Goal: Task Accomplishment & Management: Complete application form

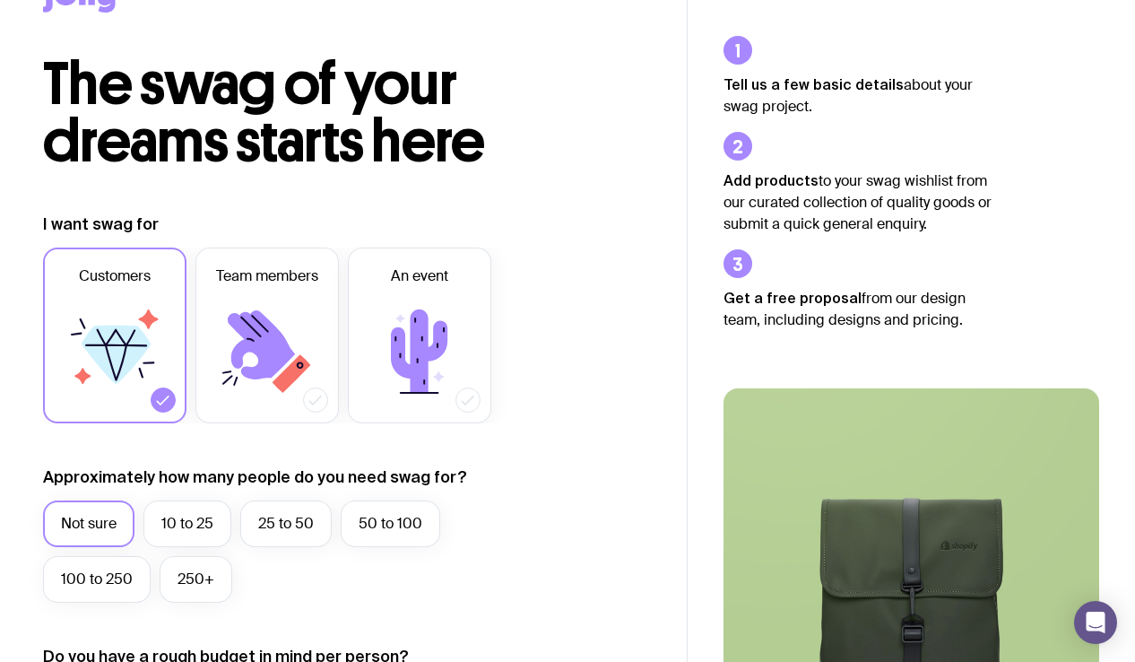
scroll to position [204, 0]
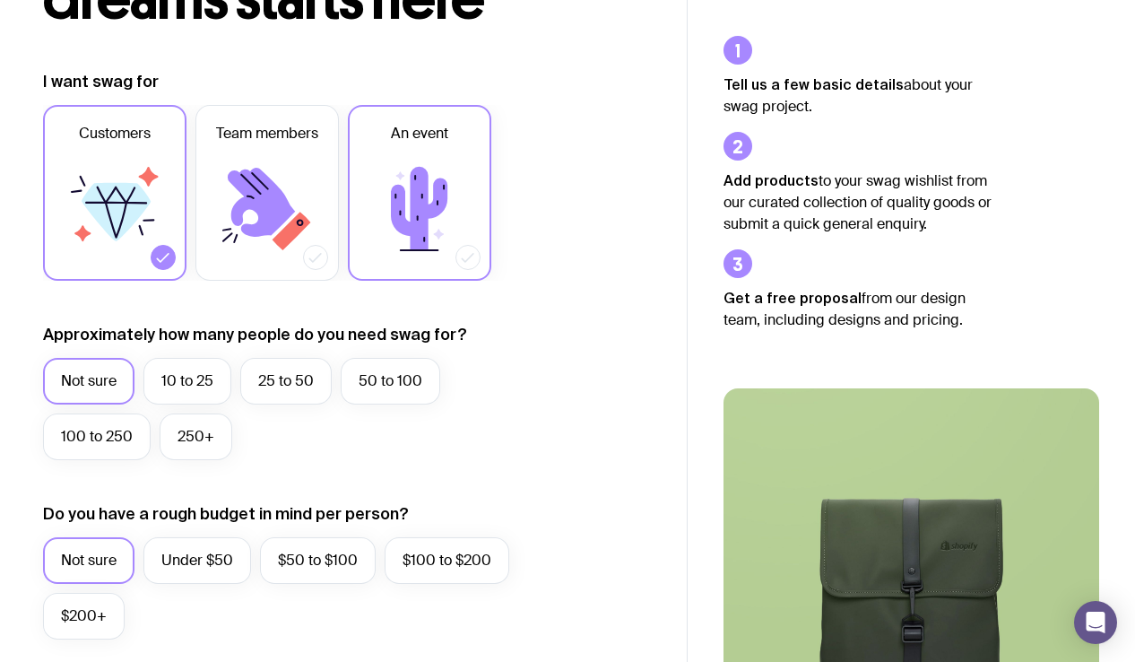
click at [441, 230] on icon at bounding box center [420, 209] width 108 height 108
click at [0, 0] on input "An event" at bounding box center [0, 0] width 0 height 0
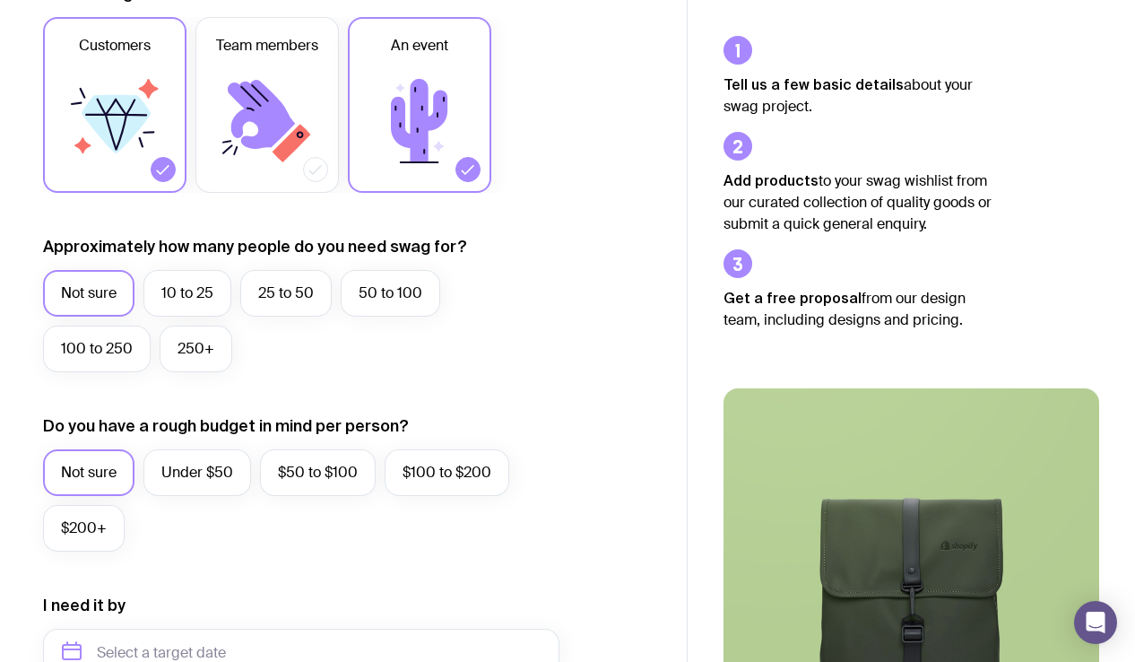
scroll to position [293, 0]
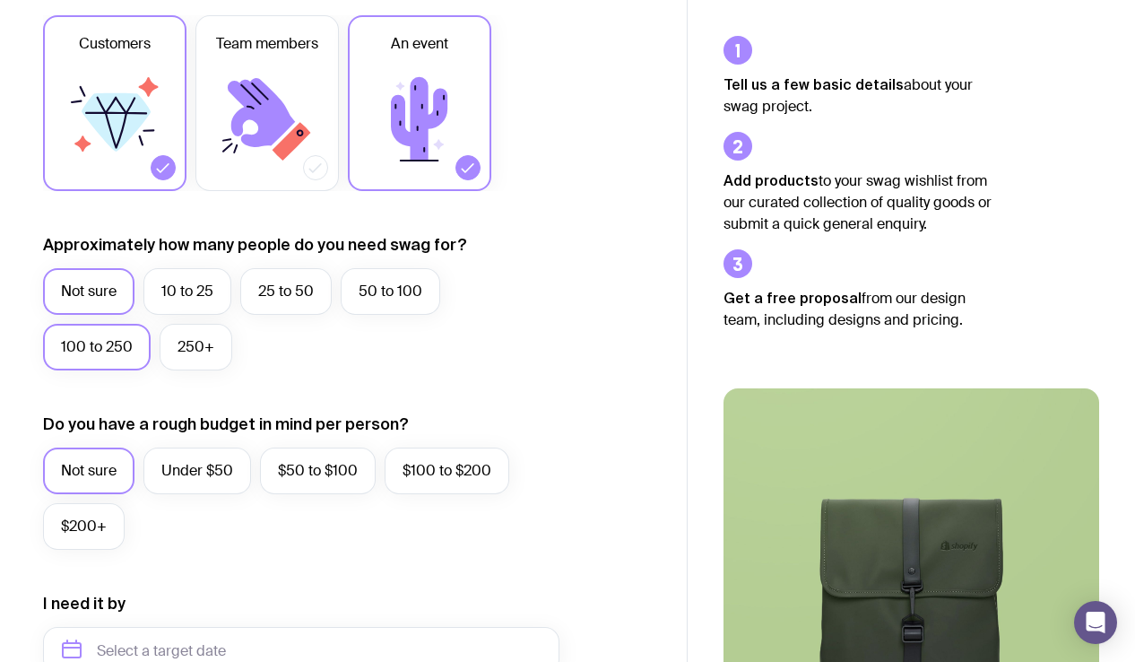
click at [85, 354] on label "100 to 250" at bounding box center [97, 347] width 108 height 47
click at [0, 0] on input "100 to 250" at bounding box center [0, 0] width 0 height 0
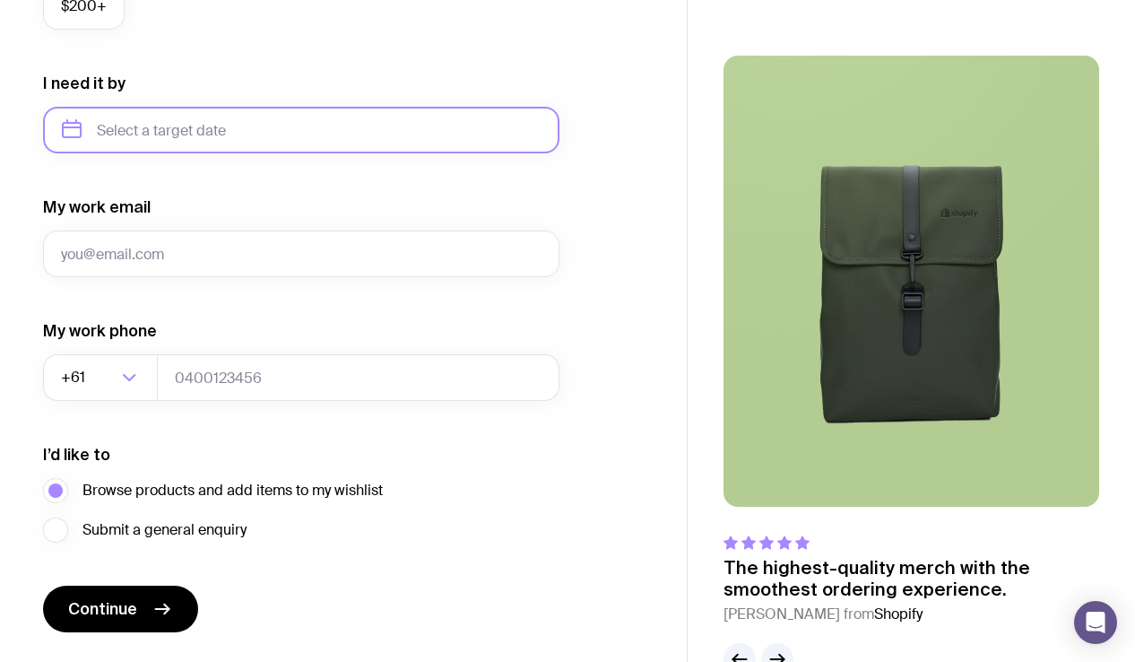
scroll to position [862, 0]
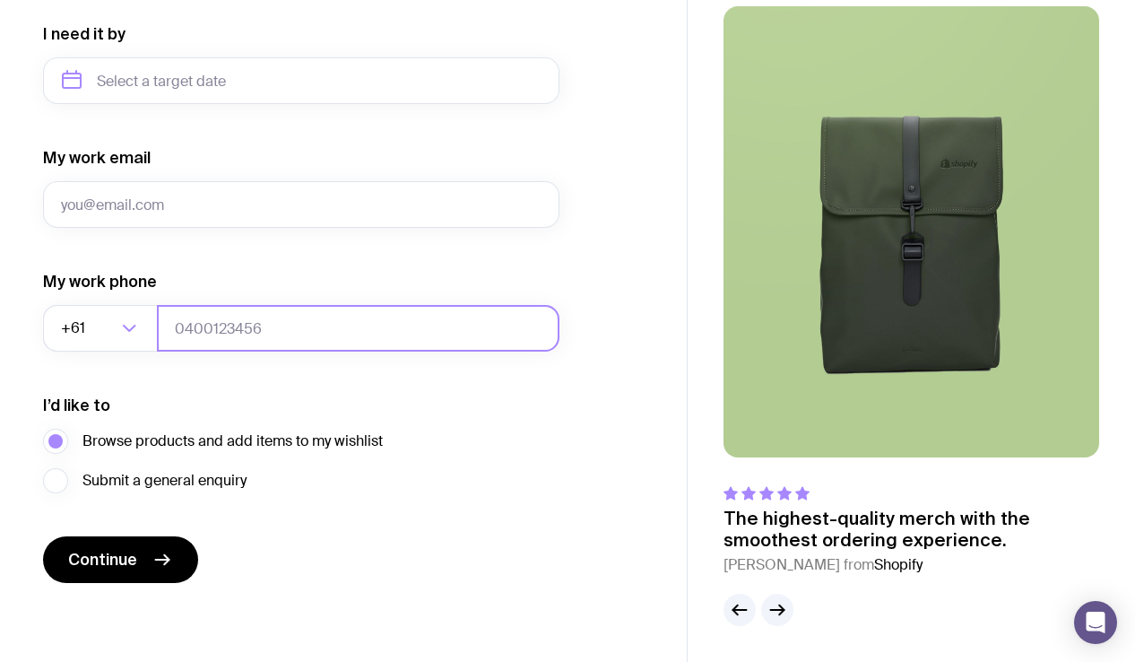
click at [356, 328] on input "tel" at bounding box center [358, 328] width 403 height 47
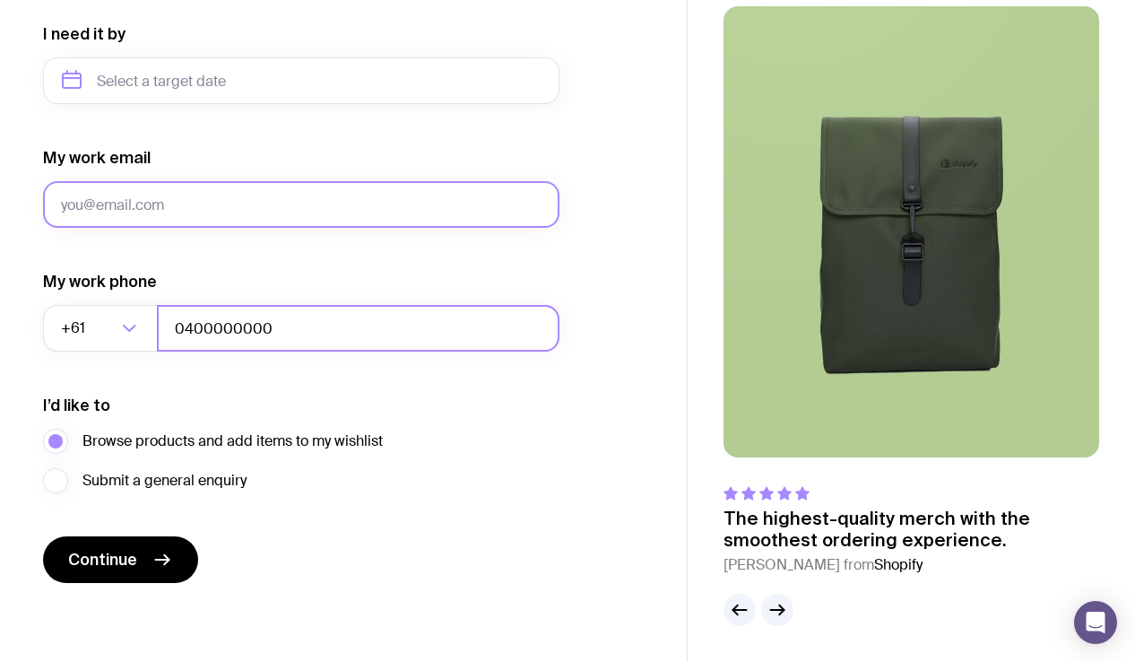
type input "0400000000"
click at [215, 199] on input "My work email" at bounding box center [301, 204] width 516 height 47
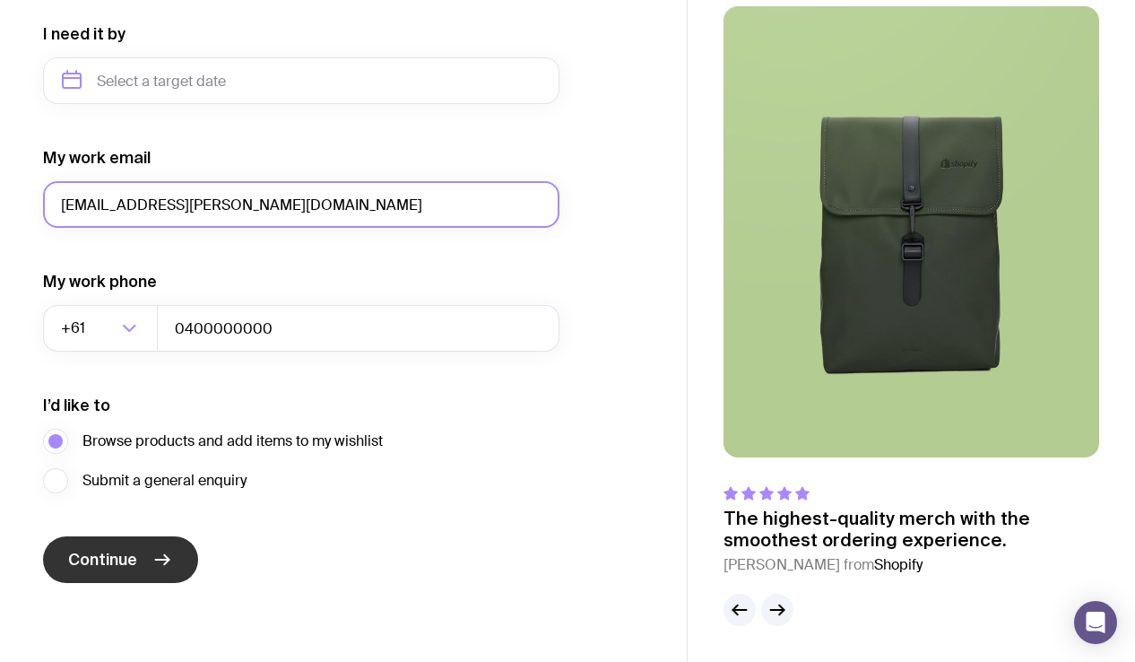
type input "[EMAIL_ADDRESS][PERSON_NAME][DOMAIN_NAME]"
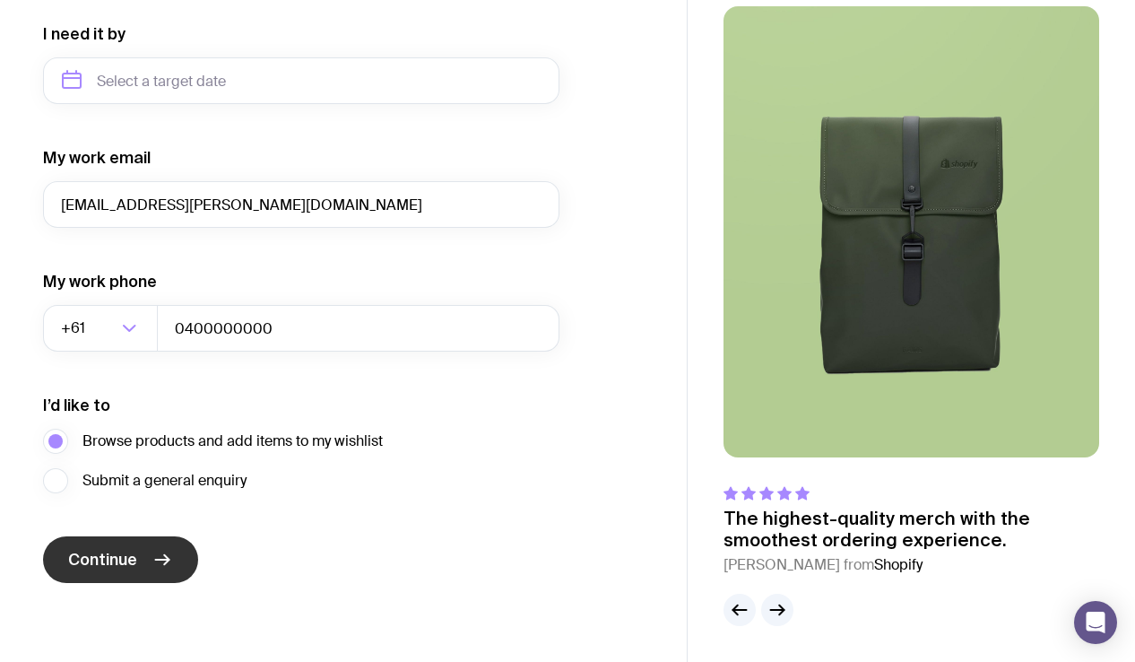
click at [130, 564] on span "Continue" at bounding box center [102, 560] width 69 height 22
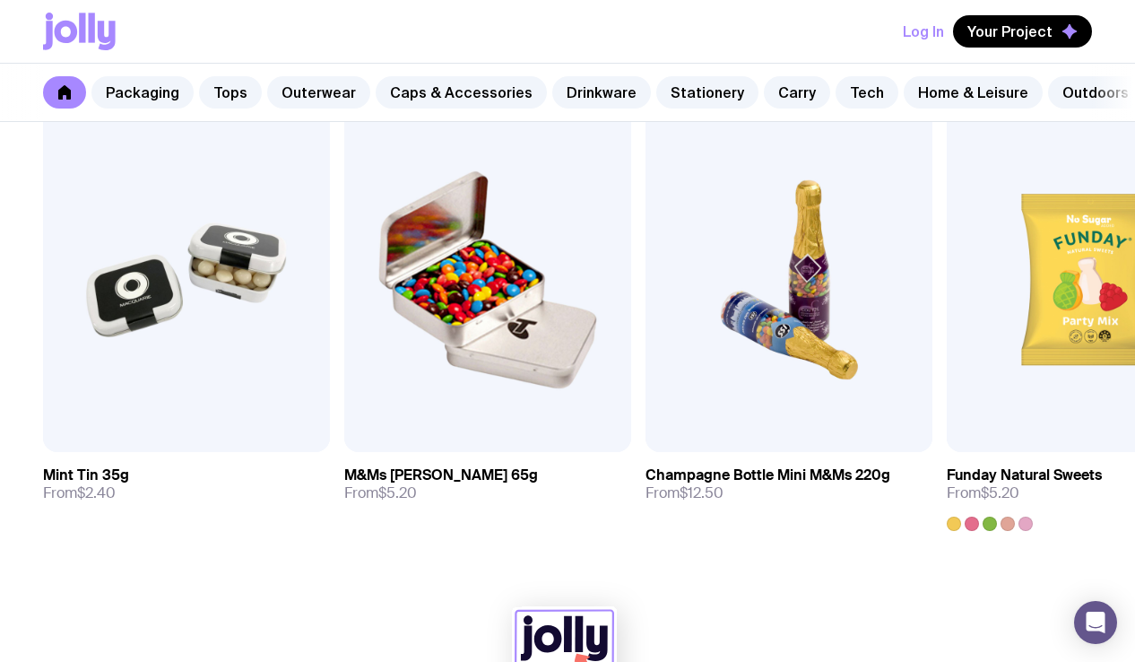
scroll to position [6189, 0]
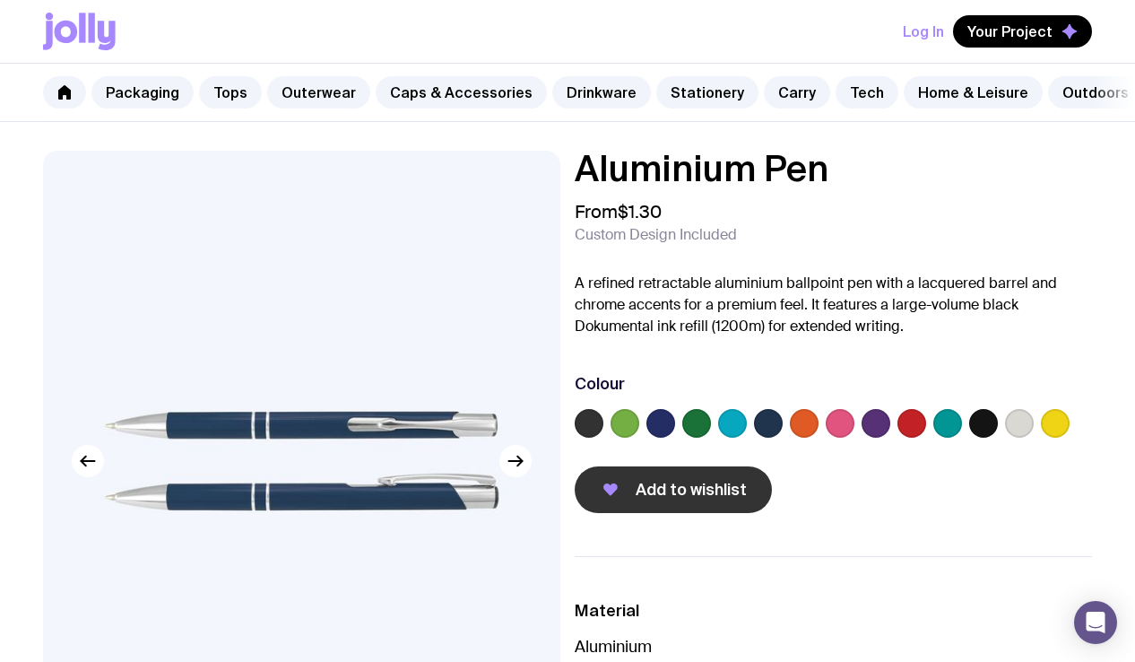
click at [656, 485] on span "Add to wishlist" at bounding box center [691, 490] width 111 height 22
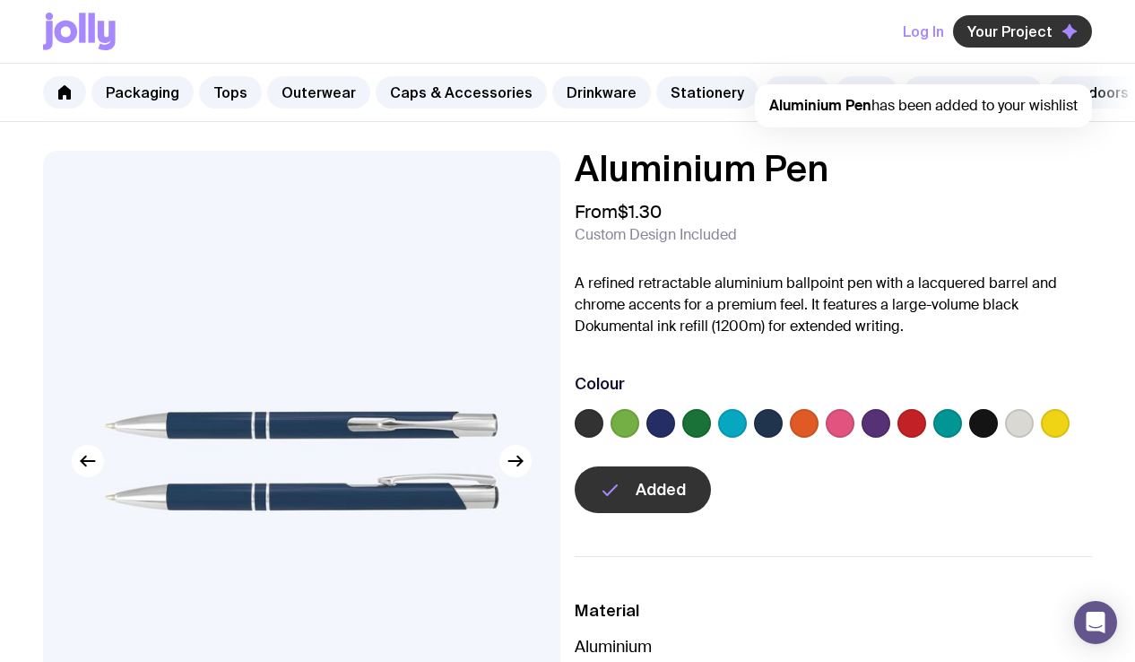
click at [1023, 34] on span "Your Project" at bounding box center [1009, 31] width 85 height 18
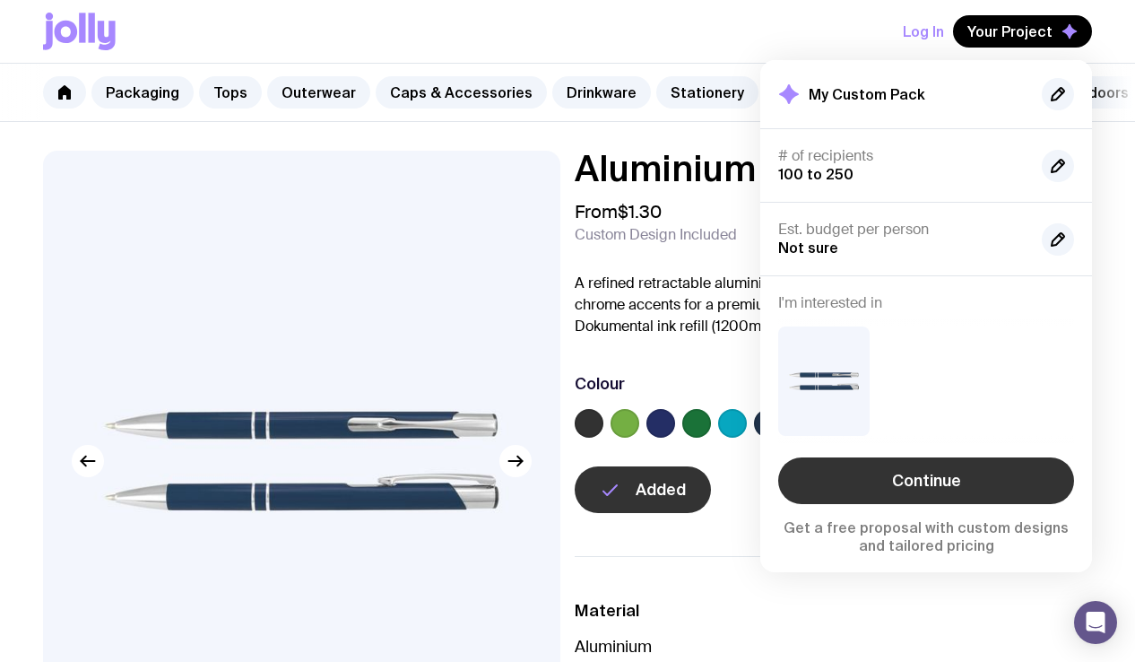
click at [958, 471] on link "Continue" at bounding box center [926, 480] width 296 height 47
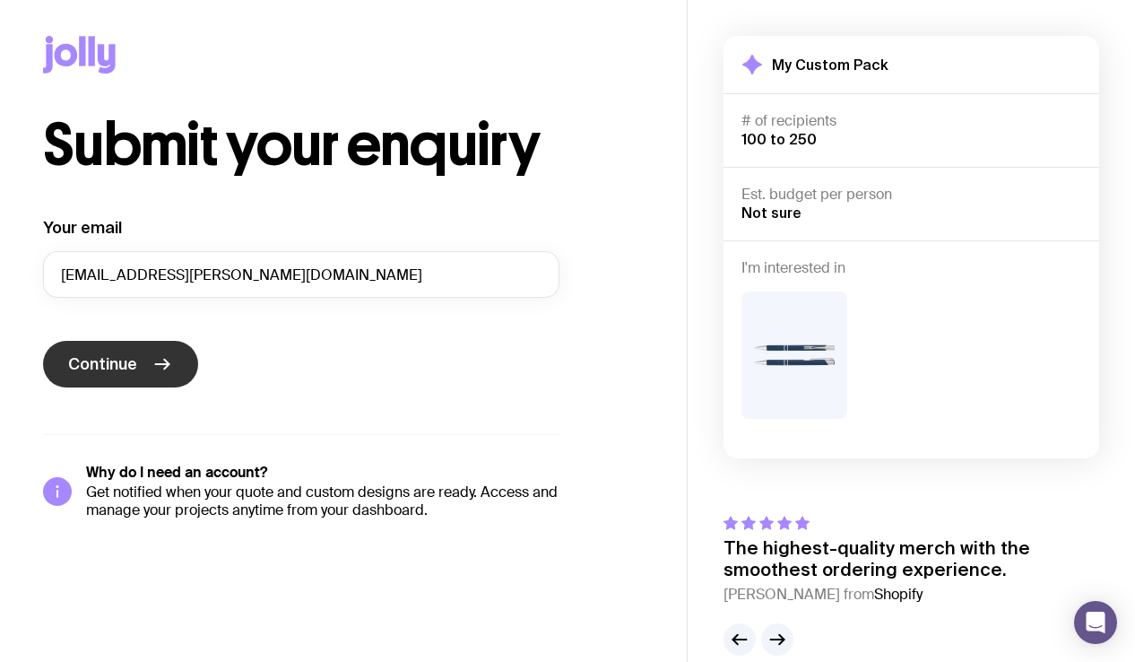
click at [126, 360] on span "Continue" at bounding box center [102, 364] width 69 height 22
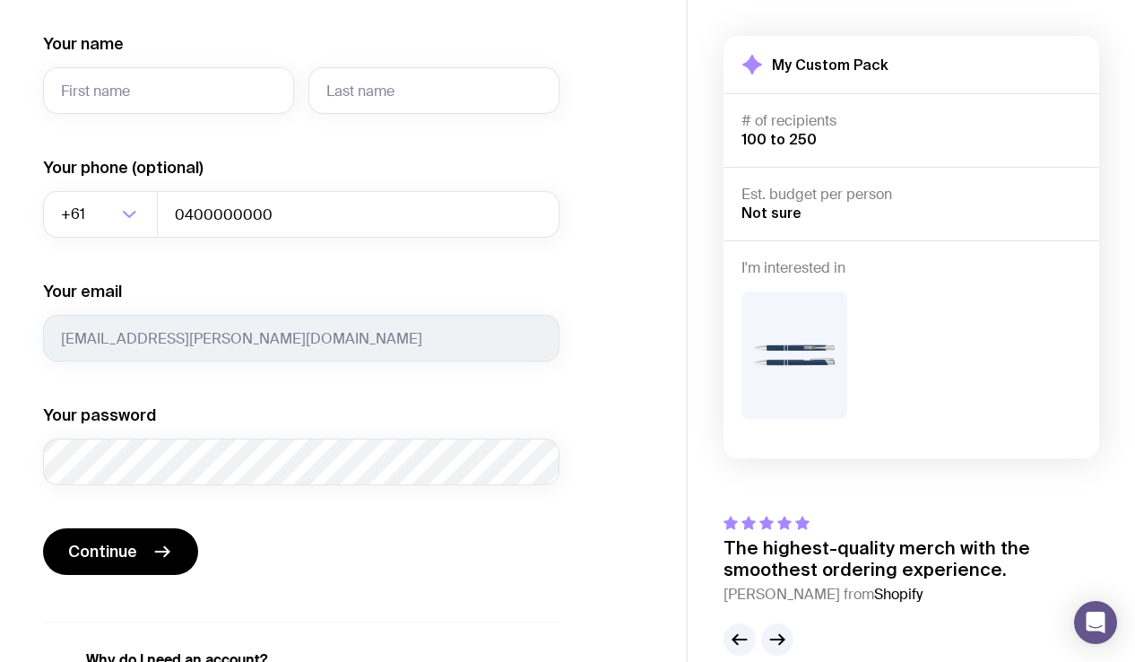
scroll to position [160, 0]
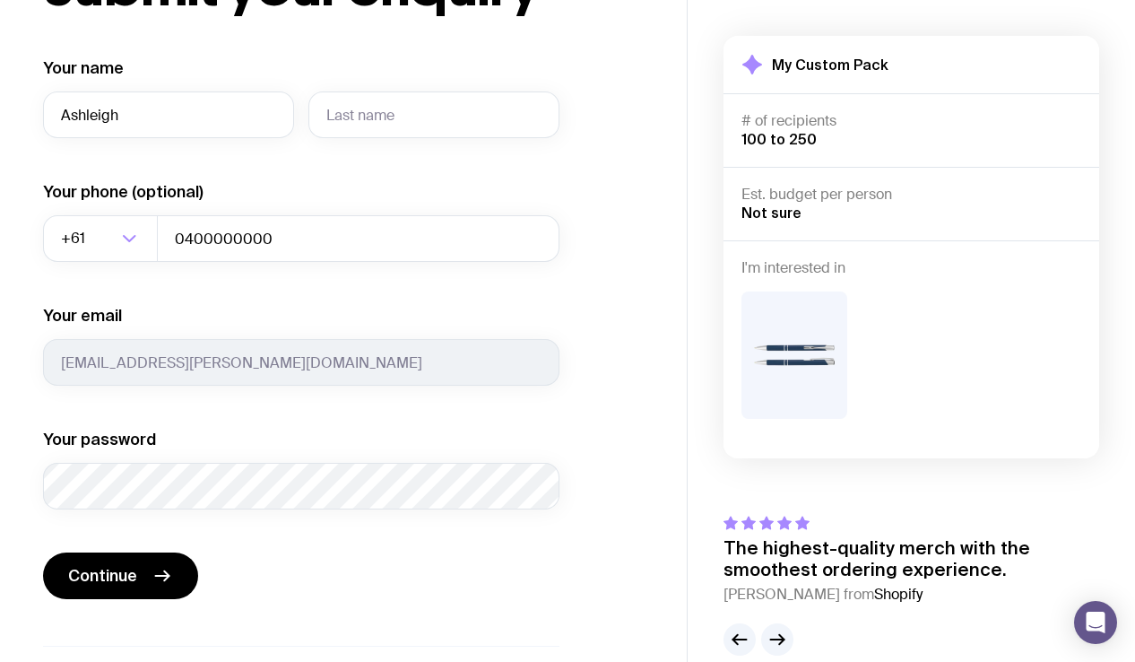
type input "Ashleigh"
type input "Haines"
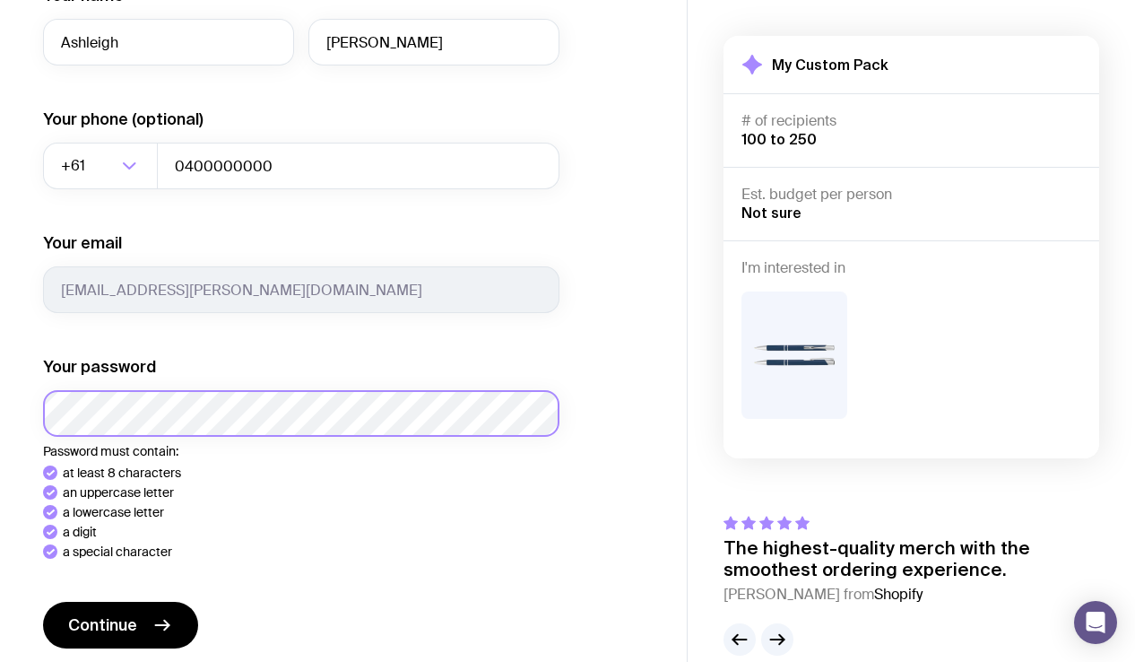
scroll to position [236, 0]
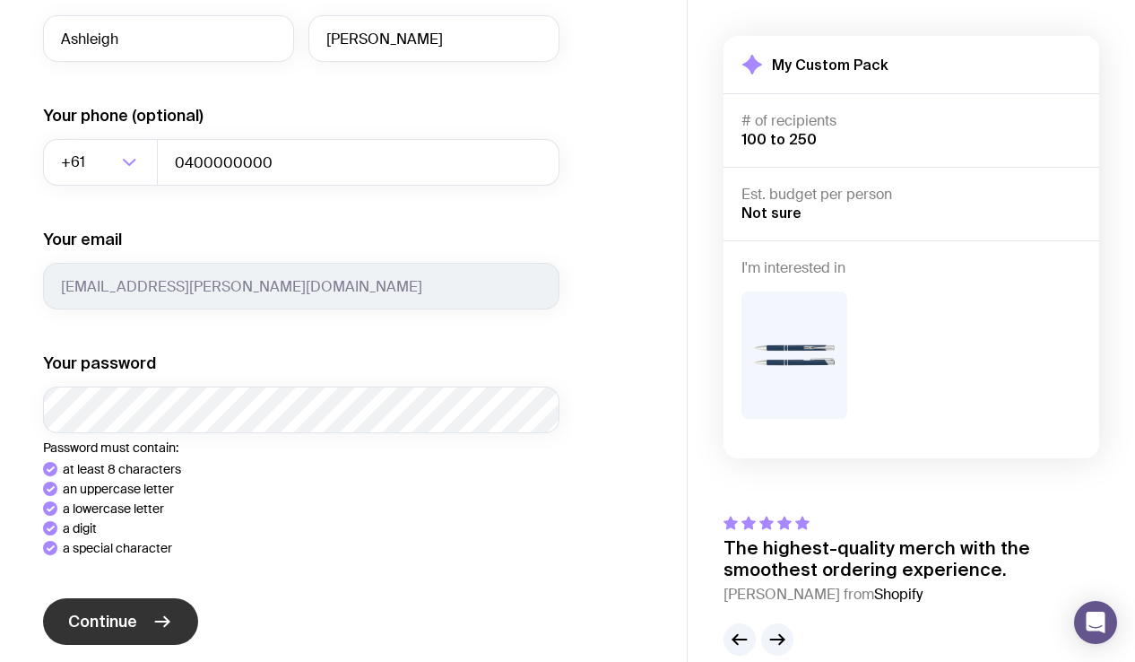
click at [165, 628] on div "Your name Ashleigh Haines Your phone (optional) +61 Loading... 0400000000 Your …" at bounding box center [301, 378] width 516 height 795
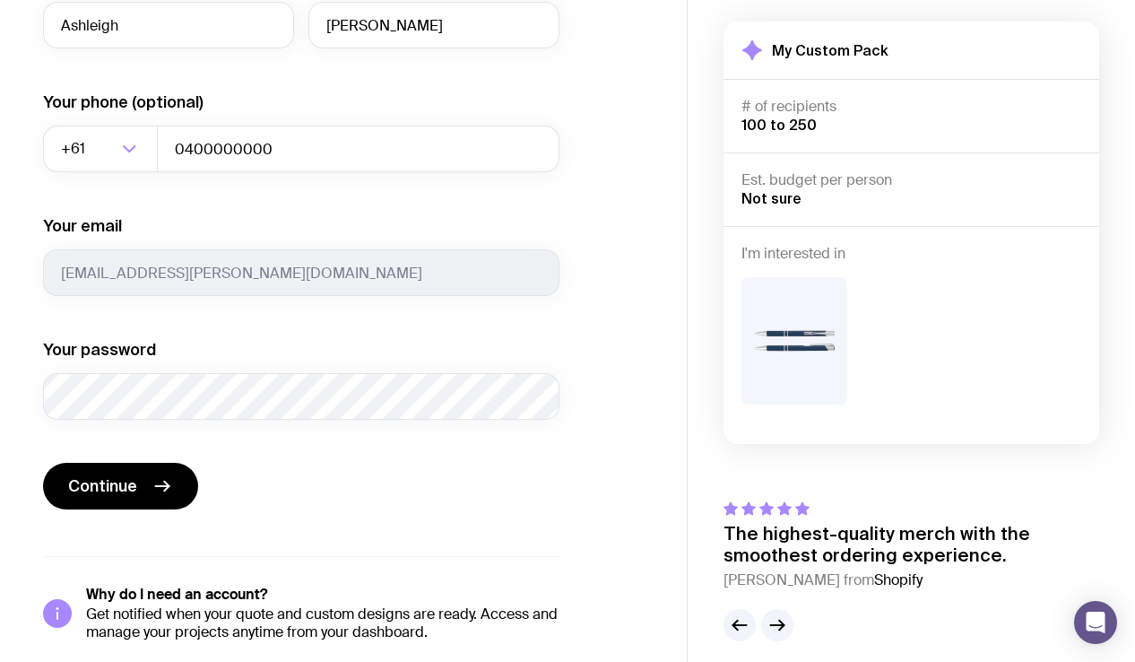
scroll to position [257, 0]
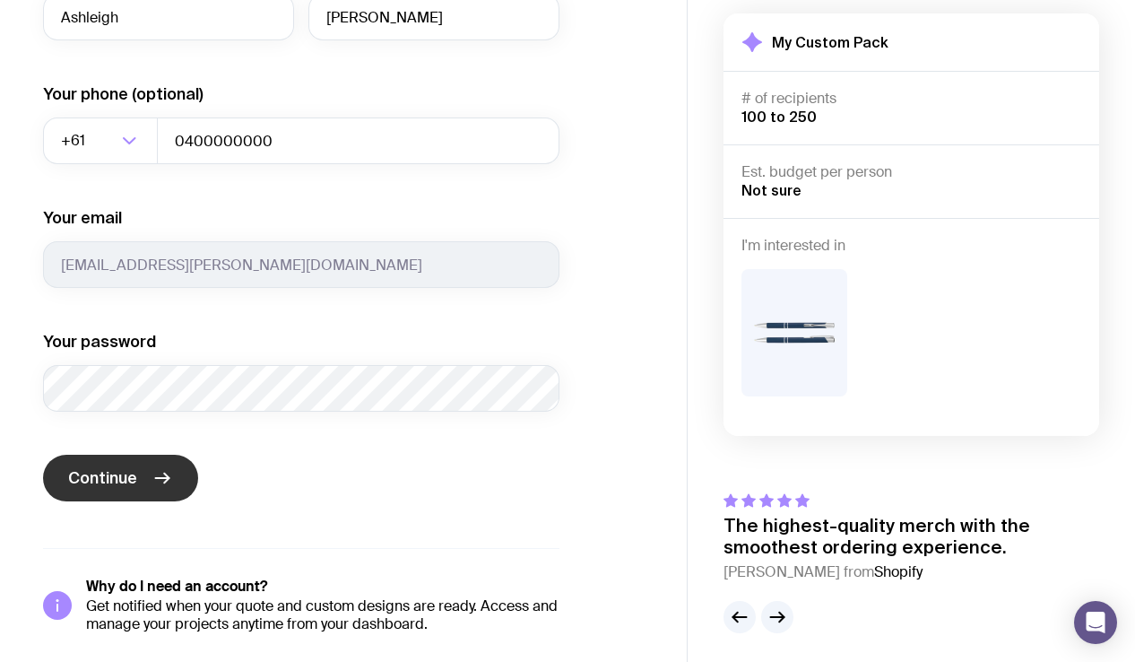
click at [111, 483] on span "Continue" at bounding box center [102, 478] width 69 height 22
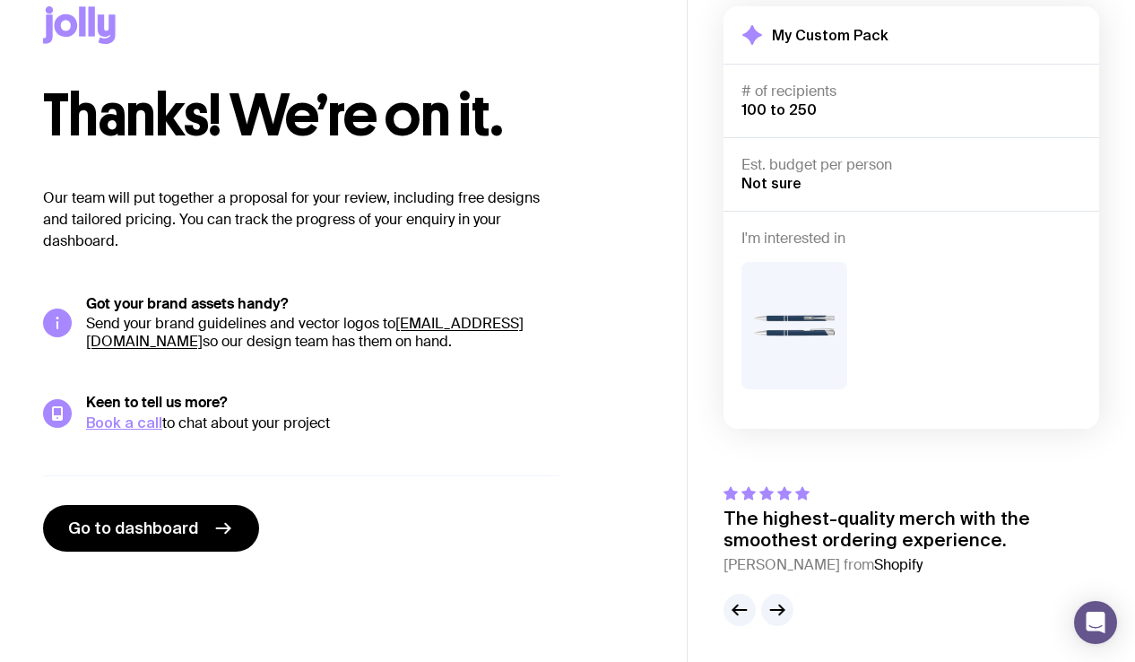
scroll to position [29, 0]
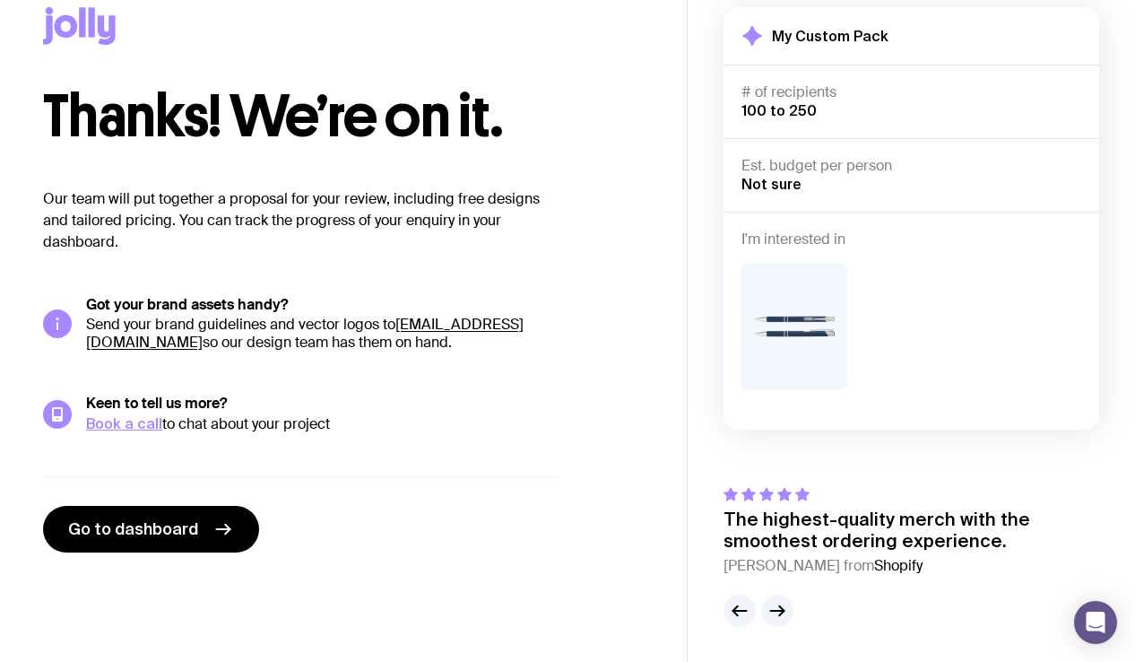
click at [479, 451] on div "Our team will put together a proposal for your review, including free designs a…" at bounding box center [301, 370] width 516 height 364
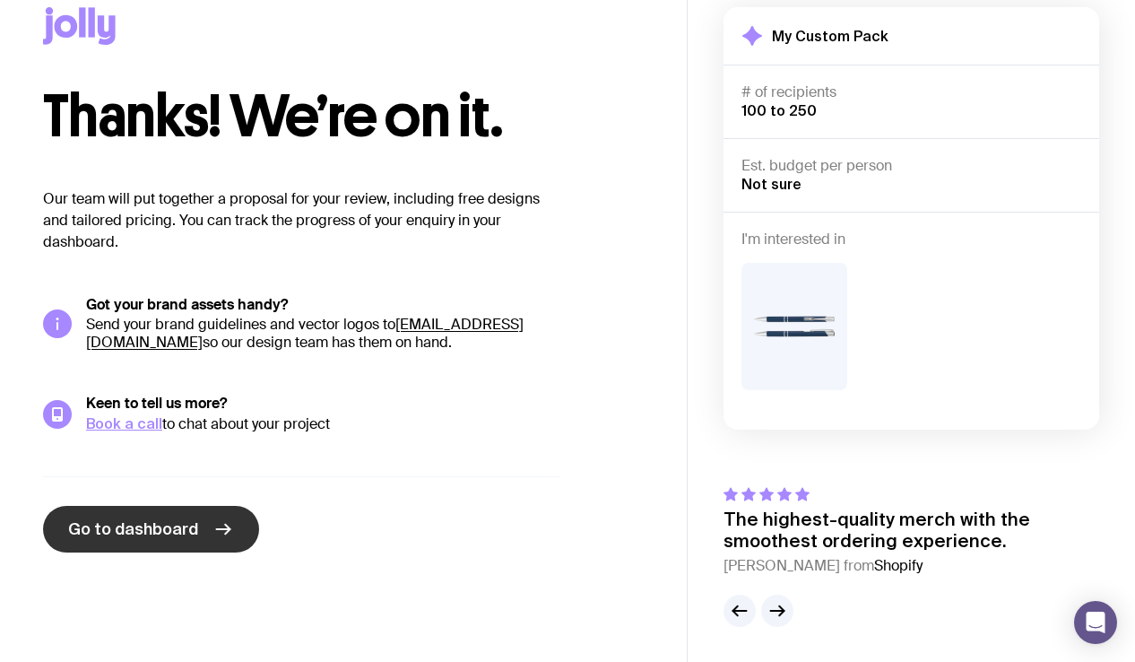
click at [189, 528] on span "Go to dashboard" at bounding box center [133, 529] width 130 height 22
